Goal: Task Accomplishment & Management: Manage account settings

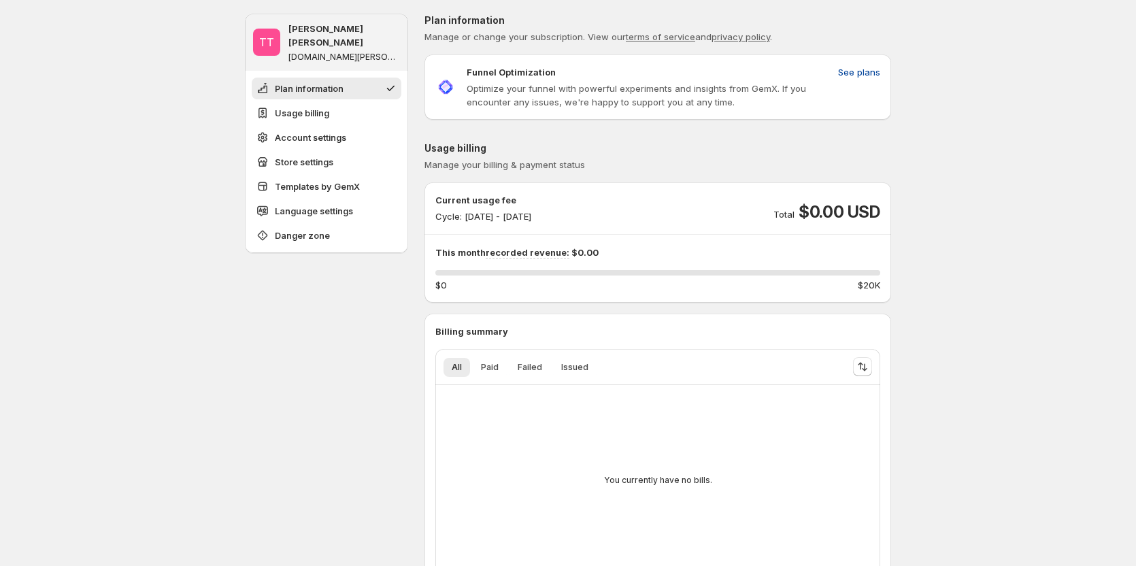
click at [863, 61] on button "See plans" at bounding box center [859, 72] width 58 height 22
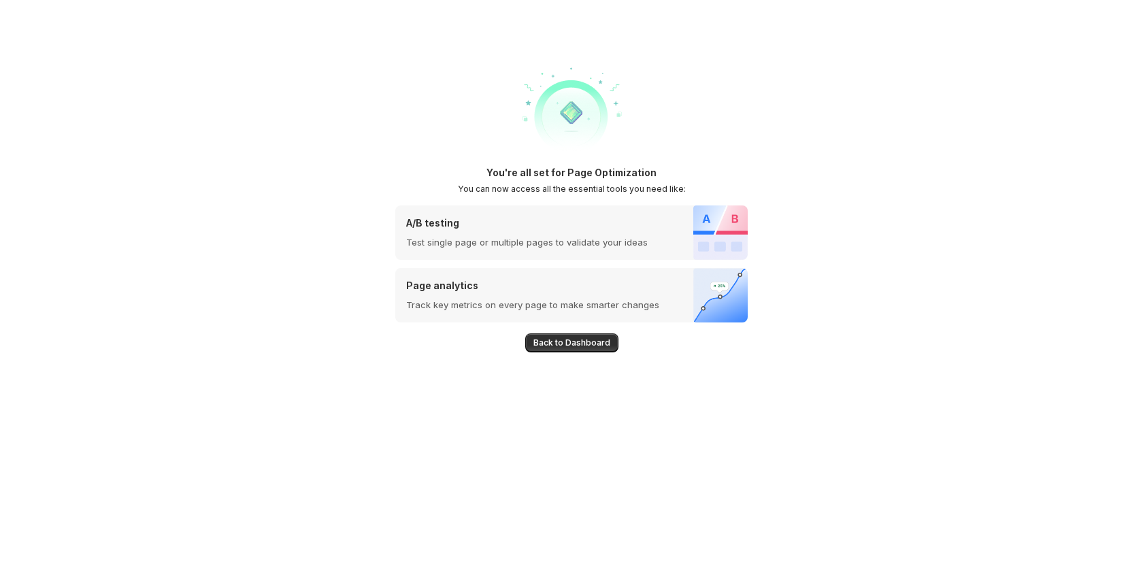
click at [566, 349] on button "Back to Dashboard" at bounding box center [571, 342] width 93 height 19
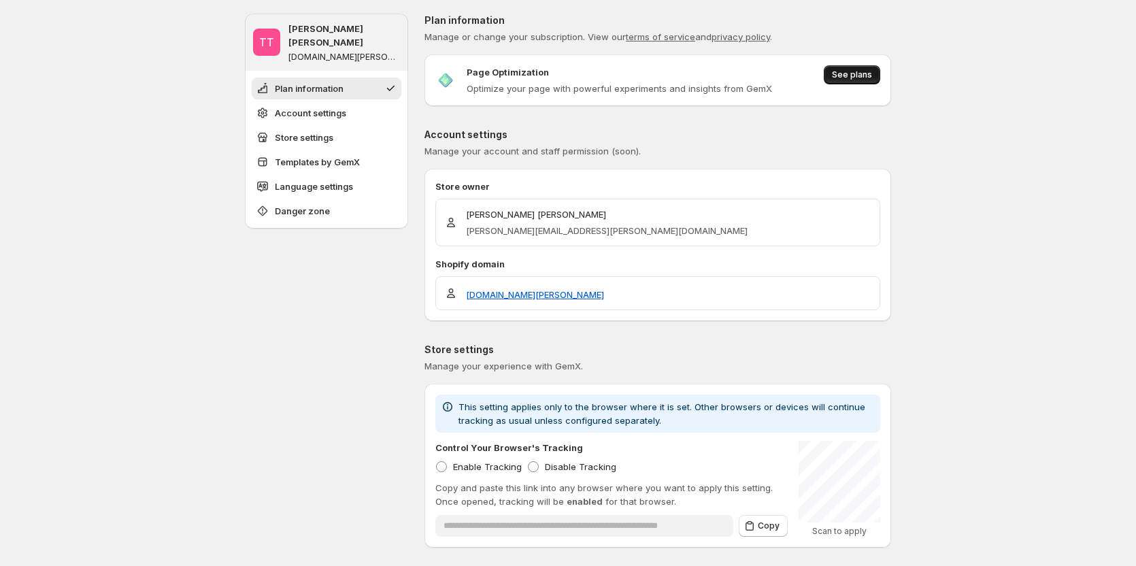
click at [863, 81] on button "See plans" at bounding box center [852, 74] width 56 height 19
click at [871, 71] on span "See plans" at bounding box center [852, 74] width 40 height 11
click at [835, 78] on button "See plans" at bounding box center [852, 74] width 56 height 19
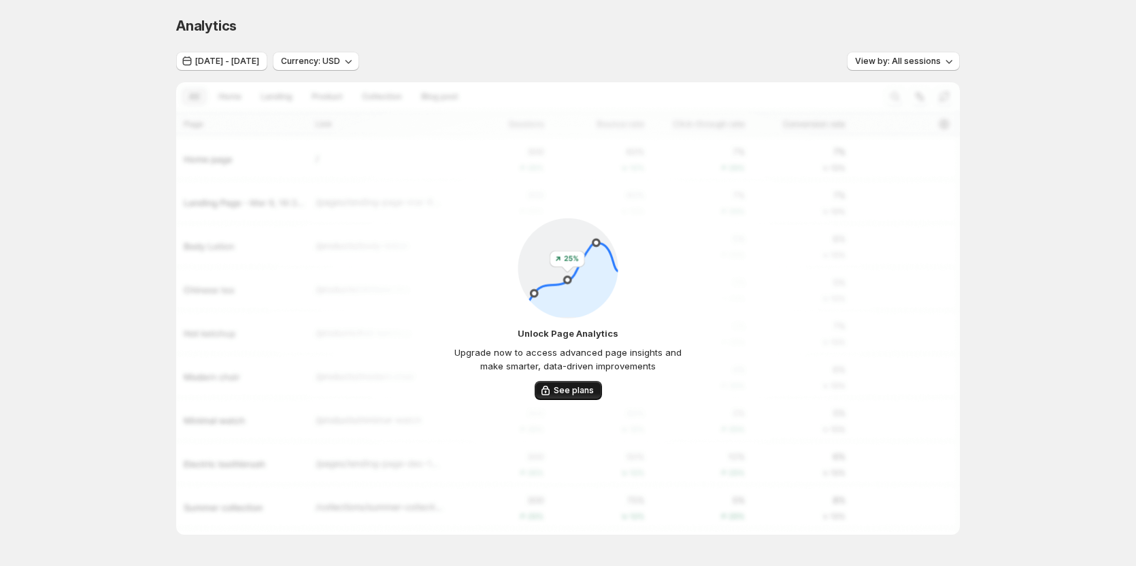
click at [567, 390] on span "See plans" at bounding box center [574, 390] width 40 height 11
click at [53, 237] on div "Analytics. This page is ready Analytics [DATE] - [DATE] Currency: USD View by: …" at bounding box center [568, 304] width 1136 height 608
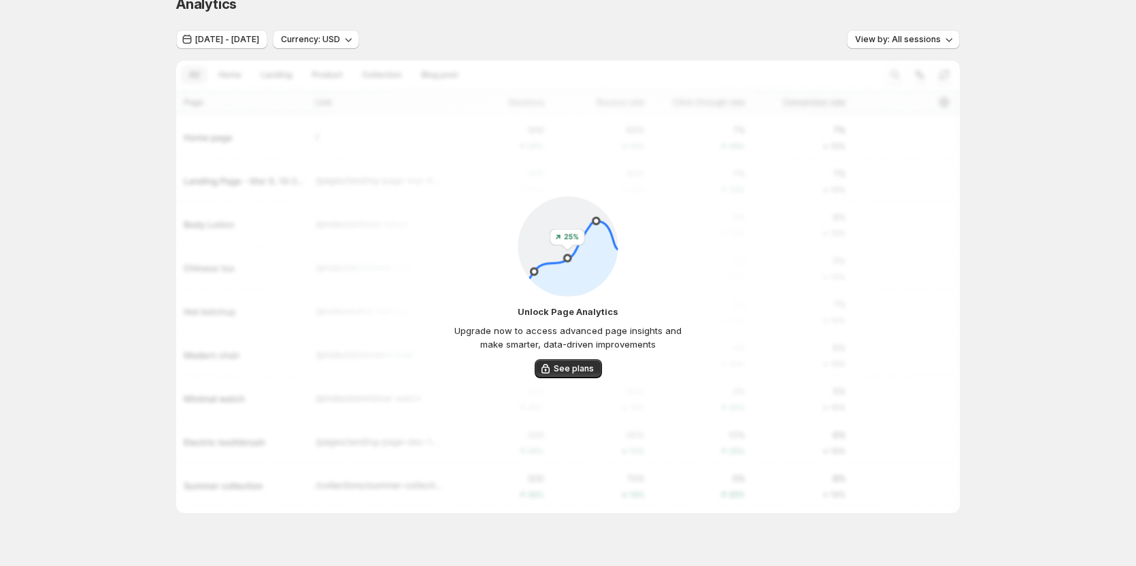
scroll to position [42, 0]
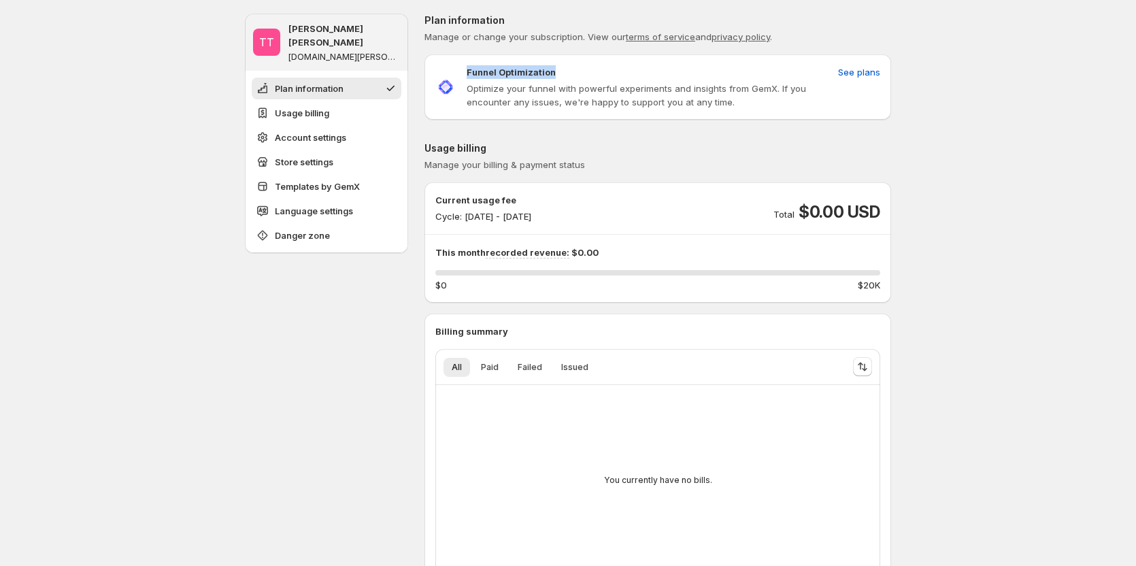
drag, startPoint x: 470, startPoint y: 69, endPoint x: 596, endPoint y: 51, distance: 127.1
click at [596, 51] on div "Plan information Manage or change your subscription. View our terms of service …" at bounding box center [657, 67] width 467 height 106
copy p "Funnel Optimization"
click at [867, 70] on span "See plans" at bounding box center [859, 72] width 42 height 14
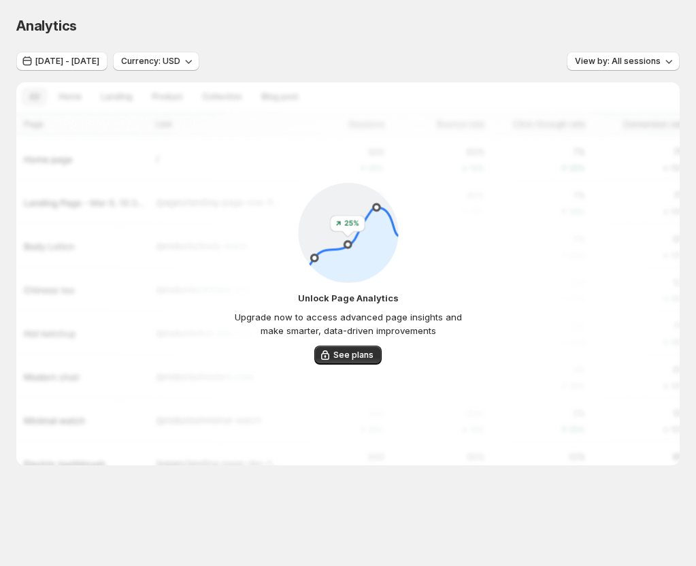
click at [212, 467] on div "Analytics. This page is ready Analytics [DATE] - [DATE] Currency: USD View by: …" at bounding box center [348, 269] width 696 height 539
